Goal: Find contact information: Find contact information

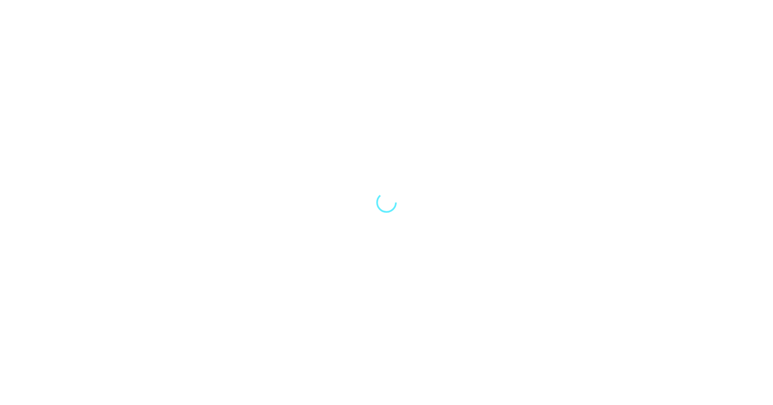
select select "Song"
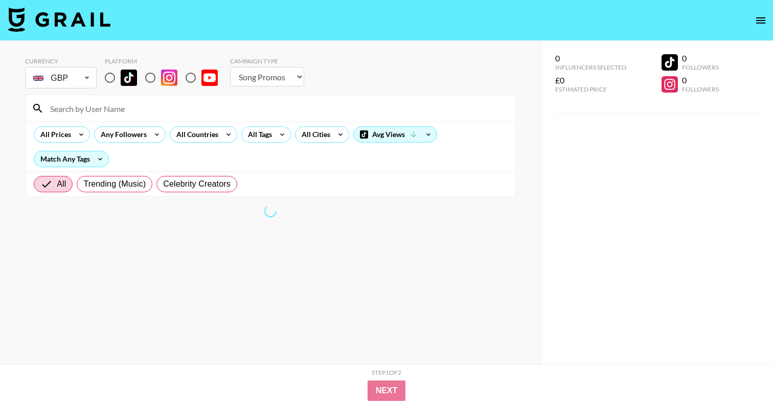
click at [148, 111] on input at bounding box center [276, 108] width 465 height 16
click at [102, 109] on input "grai" at bounding box center [276, 108] width 465 height 16
click at [754, 26] on button "open drawer" at bounding box center [760, 20] width 20 height 20
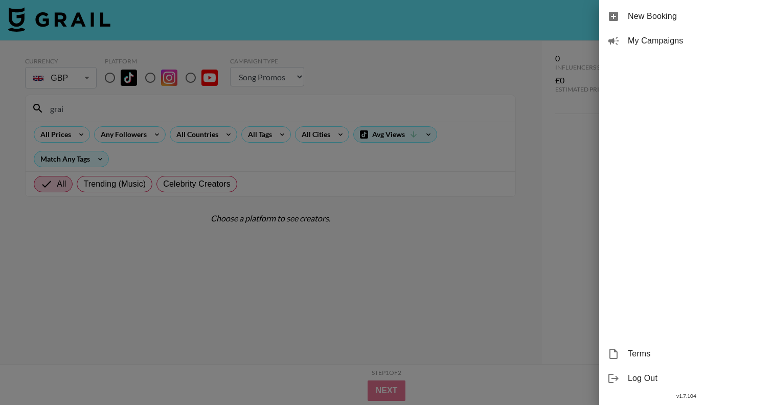
click at [607, 108] on div "New Booking My Campaigns Terms Log Out v 1.7.104" at bounding box center [686, 202] width 174 height 405
click at [560, 132] on div at bounding box center [386, 202] width 773 height 405
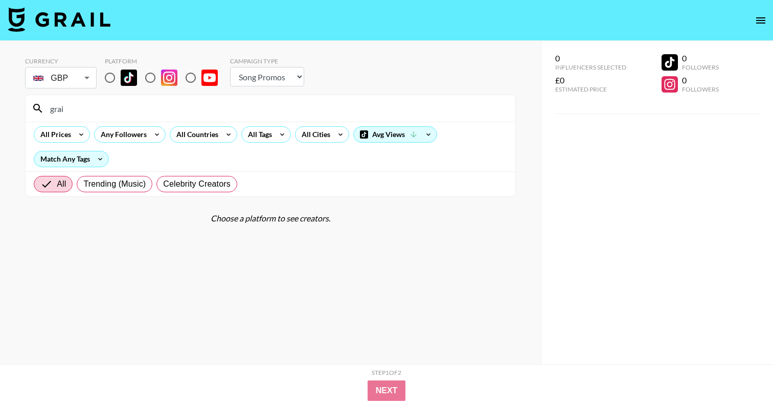
click at [119, 109] on input "grai" at bounding box center [276, 108] width 465 height 16
type input "g"
click at [112, 77] on input "radio" at bounding box center [109, 77] width 21 height 21
radio input "true"
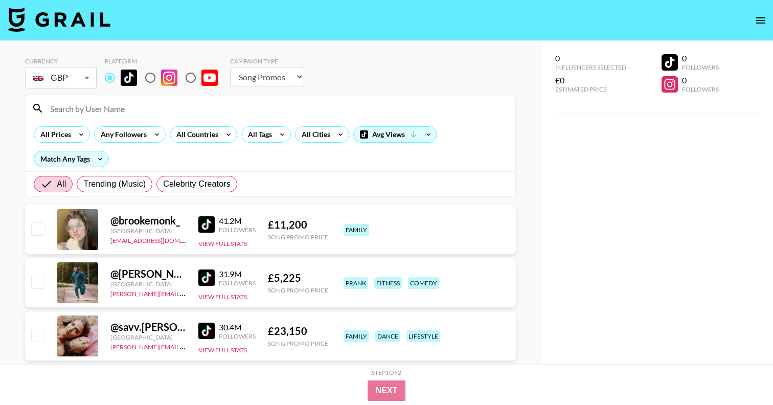
click at [106, 105] on input at bounding box center [276, 108] width 465 height 16
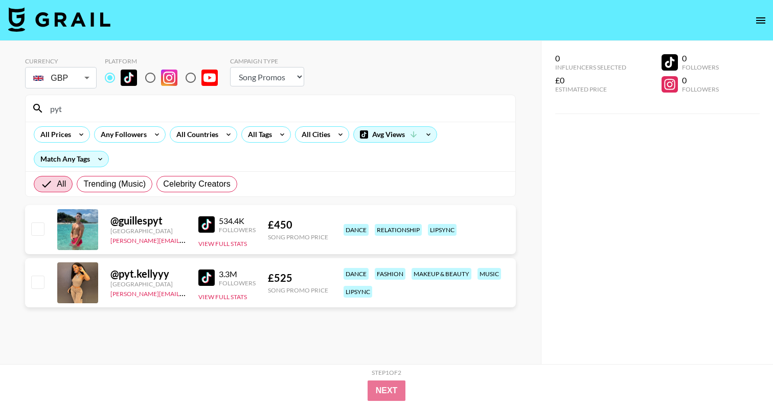
click at [127, 278] on div "@ pyt.kellyyy" at bounding box center [148, 273] width 76 height 13
click at [217, 298] on button "View Full Stats" at bounding box center [222, 297] width 49 height 8
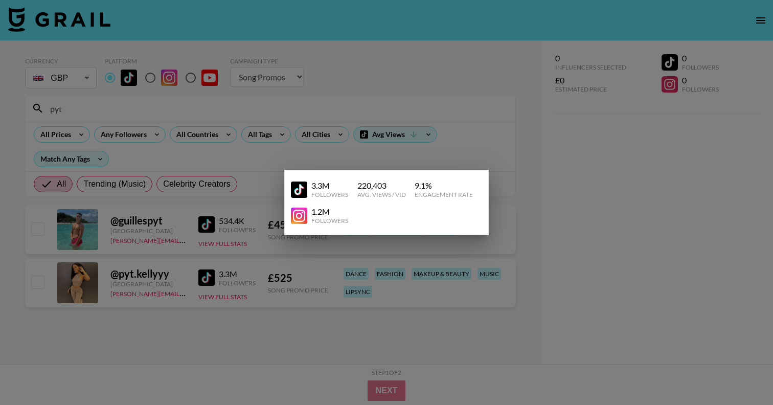
click at [184, 286] on div at bounding box center [386, 202] width 773 height 405
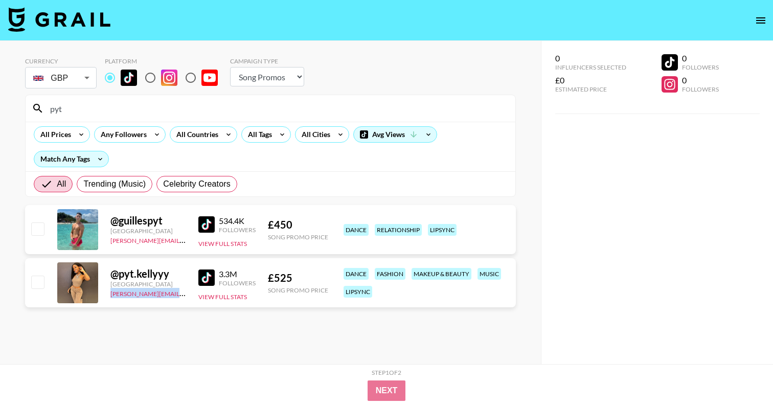
drag, startPoint x: 184, startPoint y: 294, endPoint x: 106, endPoint y: 294, distance: 78.2
click at [106, 294] on div "@ pyt.kellyyy [GEOGRAPHIC_DATA] [PERSON_NAME][EMAIL_ADDRESS][DOMAIN_NAME] 3.3M …" at bounding box center [270, 282] width 490 height 49
copy link "[PERSON_NAME][EMAIL_ADDRESS][DOMAIN_NAME]"
click at [196, 349] on section "Currency GBP GBP ​ Platform Campaign Type Choose Type... Song Promos Brand Prom…" at bounding box center [270, 210] width 490 height 323
click at [96, 109] on input "pyt" at bounding box center [276, 108] width 465 height 16
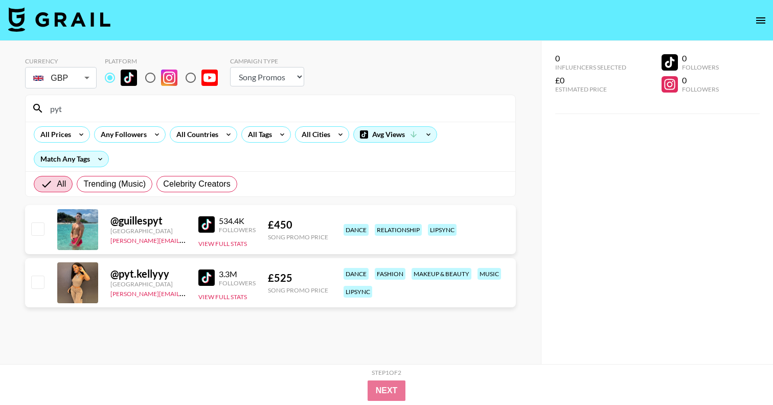
click at [96, 109] on input "pyt" at bounding box center [276, 108] width 465 height 16
paste input "breanaclough"
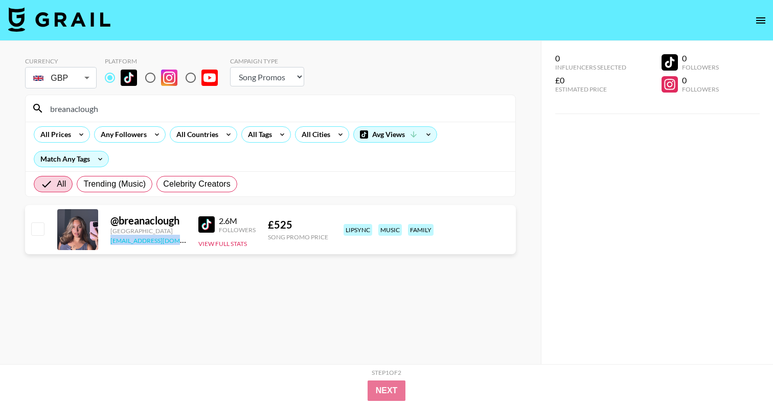
drag, startPoint x: 183, startPoint y: 240, endPoint x: 110, endPoint y: 241, distance: 73.1
click at [110, 241] on div "[EMAIL_ADDRESS][DOMAIN_NAME]" at bounding box center [148, 240] width 76 height 10
copy link "[EMAIL_ADDRESS][DOMAIN_NAME]"
click at [181, 241] on div "[EMAIL_ADDRESS][DOMAIN_NAME]" at bounding box center [148, 240] width 76 height 10
drag, startPoint x: 181, startPoint y: 241, endPoint x: 106, endPoint y: 241, distance: 75.1
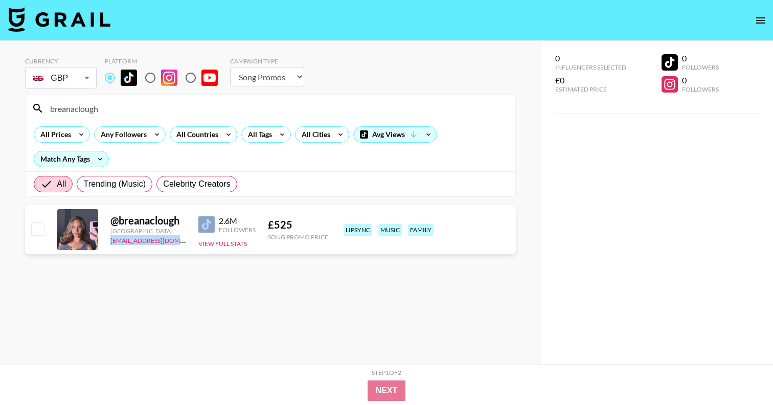
click at [106, 241] on div "@ breanaclough [GEOGRAPHIC_DATA] [EMAIL_ADDRESS][DOMAIN_NAME] 2.6M Followers Vi…" at bounding box center [270, 229] width 490 height 49
click at [222, 112] on input "breanaclough" at bounding box center [276, 108] width 465 height 16
paste input "iambrookeellison"
drag, startPoint x: 185, startPoint y: 242, endPoint x: 108, endPoint y: 243, distance: 77.2
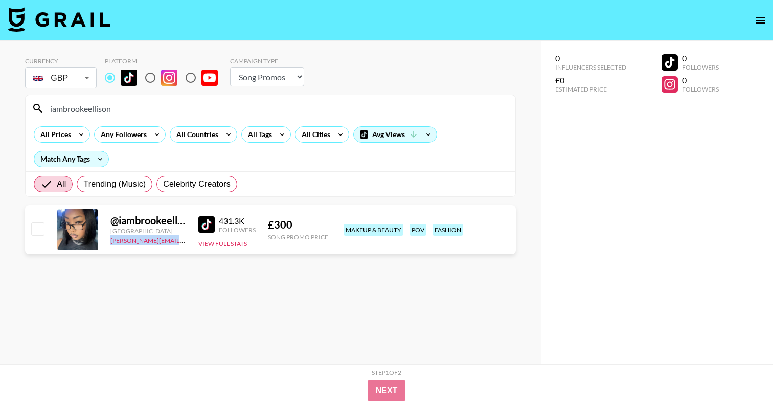
click at [108, 243] on div "@ iambrookeellison [GEOGRAPHIC_DATA] [PERSON_NAME][EMAIL_ADDRESS][DOMAIN_NAME] …" at bounding box center [270, 229] width 490 height 49
copy link "[PERSON_NAME][EMAIL_ADDRESS][DOMAIN_NAME]"
click at [142, 226] on div "@ iambrookeellison" at bounding box center [148, 220] width 76 height 13
drag, startPoint x: 183, startPoint y: 241, endPoint x: 107, endPoint y: 241, distance: 76.1
click at [107, 241] on div "@ iambrookeellison [GEOGRAPHIC_DATA] [PERSON_NAME][EMAIL_ADDRESS][DOMAIN_NAME] …" at bounding box center [270, 229] width 490 height 49
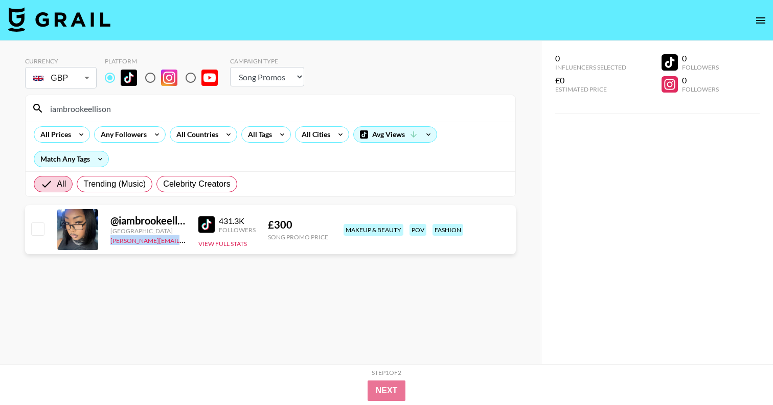
copy link "[PERSON_NAME][EMAIL_ADDRESS][DOMAIN_NAME]"
click at [221, 109] on input "iambrookeellison" at bounding box center [276, 108] width 465 height 16
paste input "michelleotp"
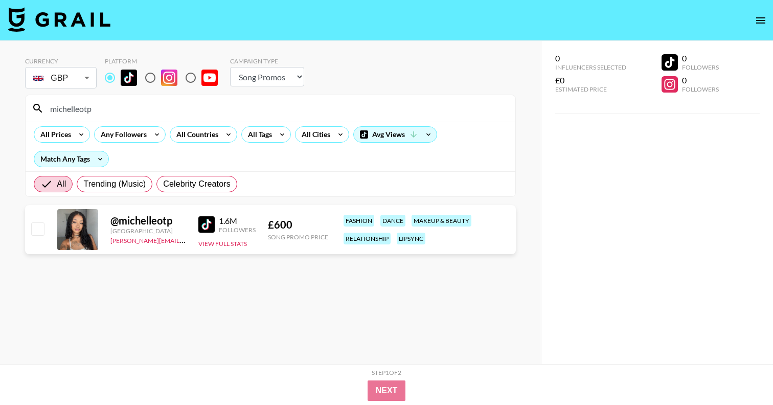
click at [205, 223] on img at bounding box center [206, 224] width 16 height 16
drag, startPoint x: 181, startPoint y: 242, endPoint x: 105, endPoint y: 242, distance: 75.6
click at [105, 242] on div "@ michelleotp [GEOGRAPHIC_DATA] [PERSON_NAME][EMAIL_ADDRESS][DOMAIN_NAME] 1.6M …" at bounding box center [270, 229] width 490 height 49
copy link "[PERSON_NAME][EMAIL_ADDRESS][DOMAIN_NAME]"
click at [186, 240] on div "[PERSON_NAME][EMAIL_ADDRESS][DOMAIN_NAME]" at bounding box center [148, 240] width 76 height 10
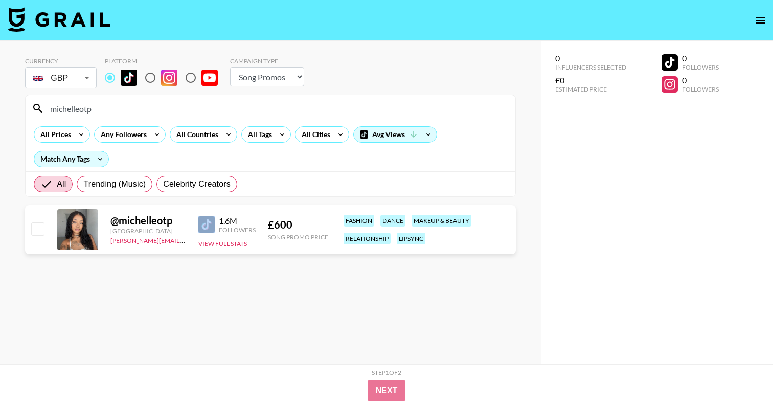
click at [186, 240] on div "[PERSON_NAME][EMAIL_ADDRESS][DOMAIN_NAME]" at bounding box center [148, 240] width 76 height 10
copy link "[PERSON_NAME][EMAIL_ADDRESS][DOMAIN_NAME]"
click at [170, 105] on input "michelleotp" at bounding box center [276, 108] width 465 height 16
paste input "loukoulaa"
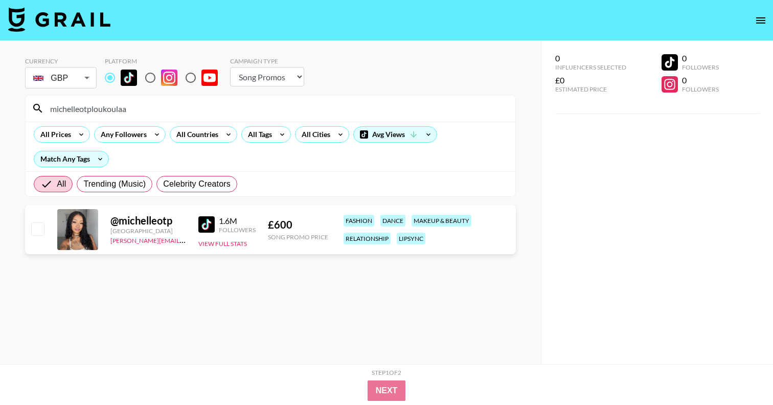
click at [170, 105] on input "michelleotploukoulaa" at bounding box center [276, 108] width 465 height 16
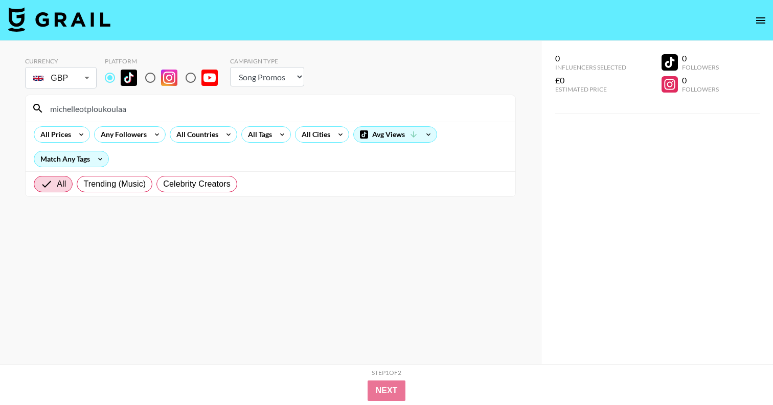
paste input
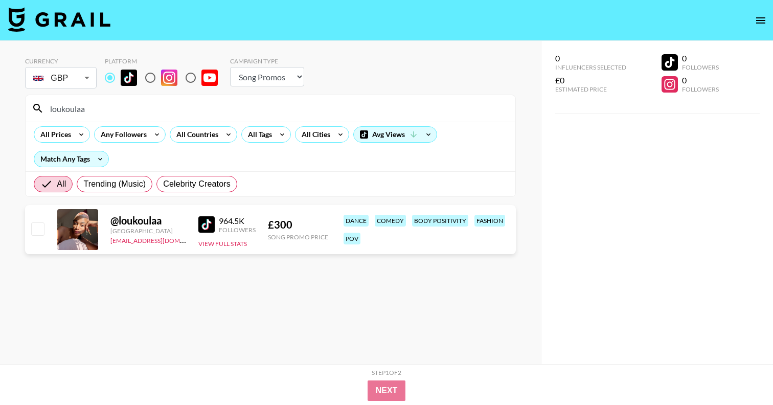
type input "loukoulaa"
drag, startPoint x: 190, startPoint y: 245, endPoint x: 111, endPoint y: 242, distance: 79.3
click at [111, 242] on div "@ loukoulaa France [EMAIL_ADDRESS][DOMAIN_NAME] 964.5K Followers View Full Stat…" at bounding box center [270, 229] width 490 height 49
copy link "[EMAIL_ADDRESS][DOMAIN_NAME]"
click at [136, 219] on div "@ loukoulaa" at bounding box center [148, 220] width 76 height 13
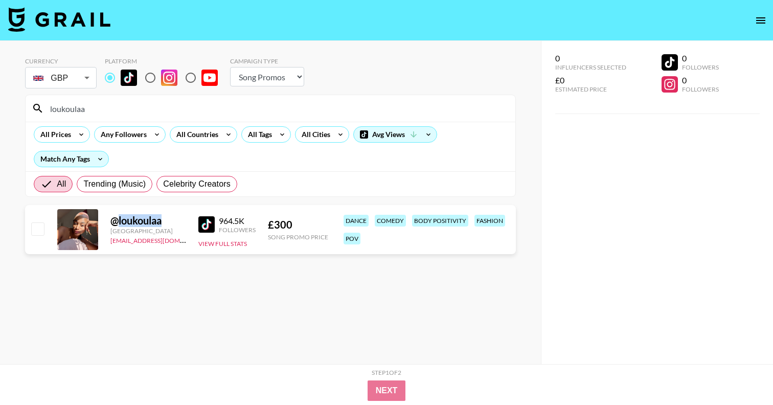
click at [136, 219] on div "@ loukoulaa" at bounding box center [148, 220] width 76 height 13
copy div "loukoulaa"
